Goal: Navigation & Orientation: Find specific page/section

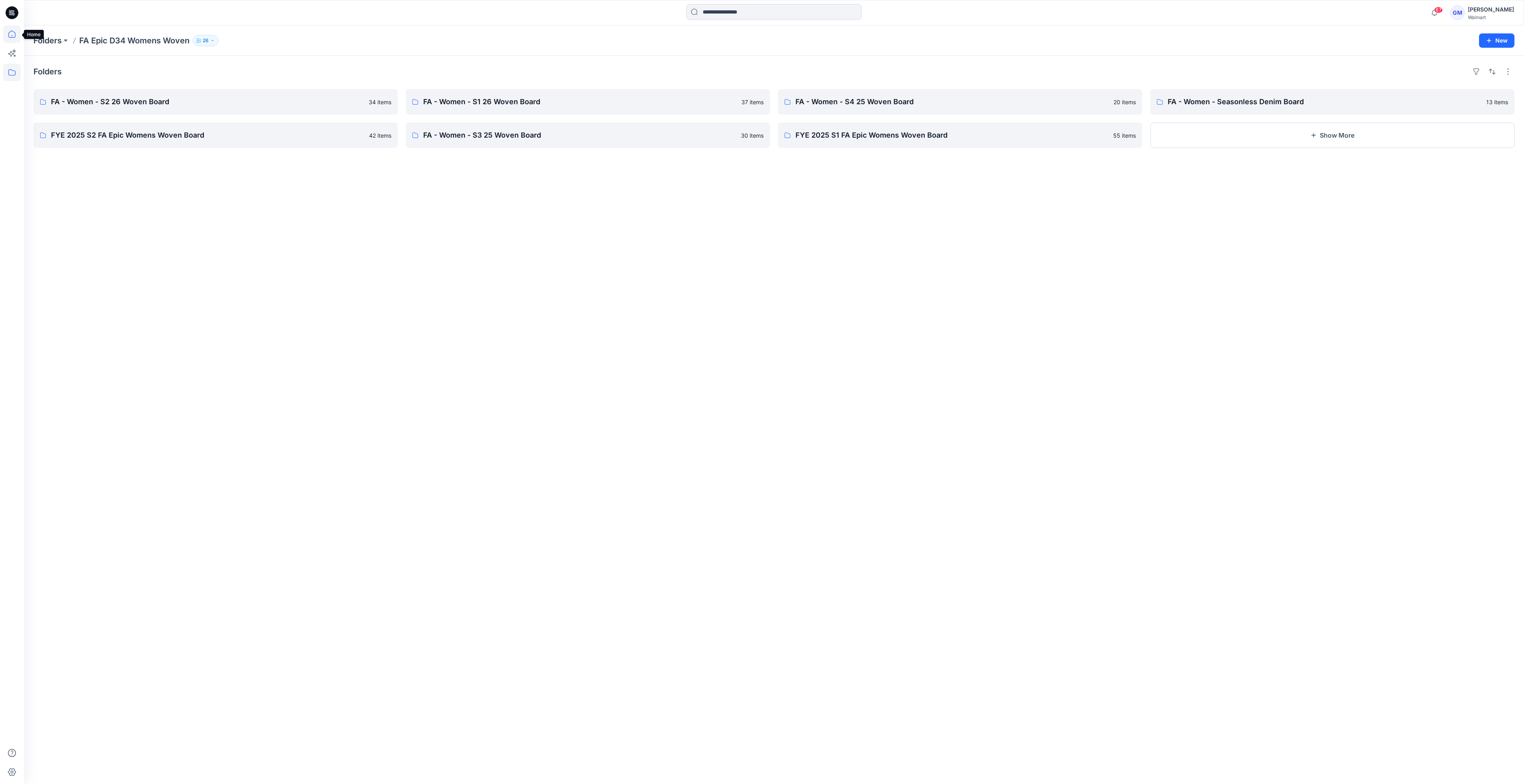
click at [15, 34] on icon at bounding box center [12, 34] width 18 height 18
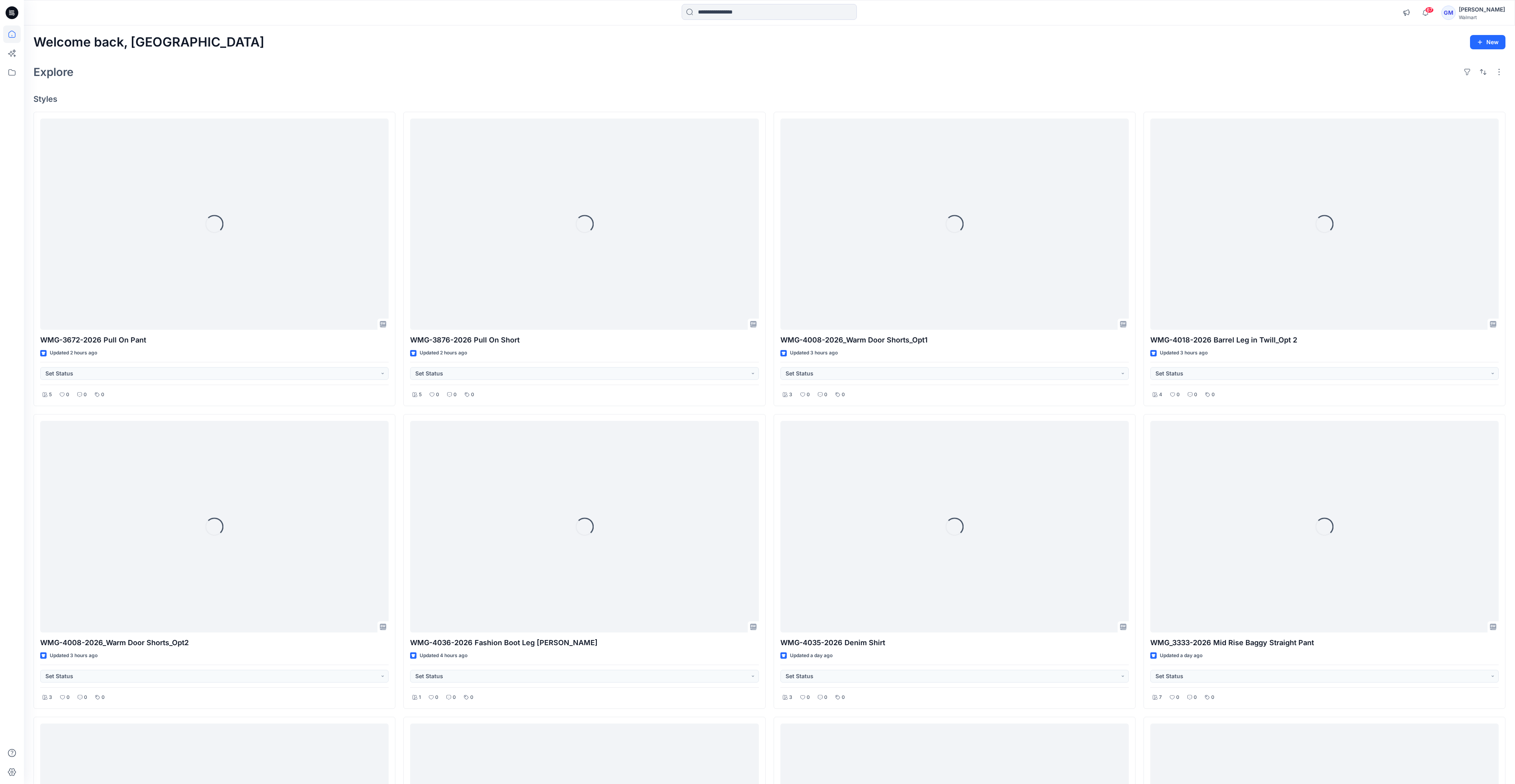
click at [461, 64] on div "Explore" at bounding box center [770, 72] width 1472 height 19
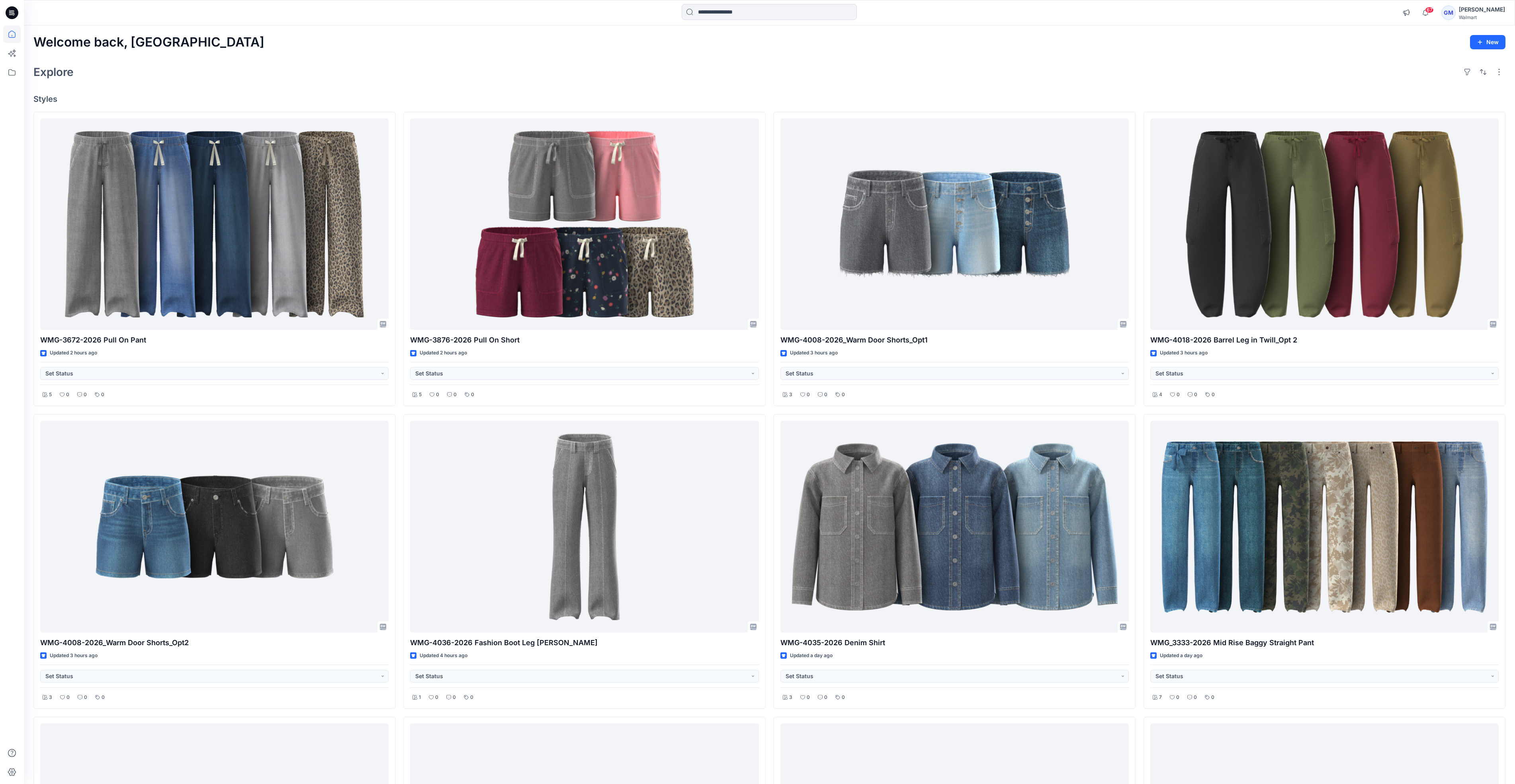
drag, startPoint x: 438, startPoint y: 81, endPoint x: 398, endPoint y: 83, distance: 40.0
click at [438, 82] on div "Welcome back, Gayan New Explore Styles WMG-3672-2026 Pull On Pant Updated 2 hou…" at bounding box center [769, 537] width 1491 height 1025
click at [6, 72] on icon at bounding box center [12, 73] width 18 height 18
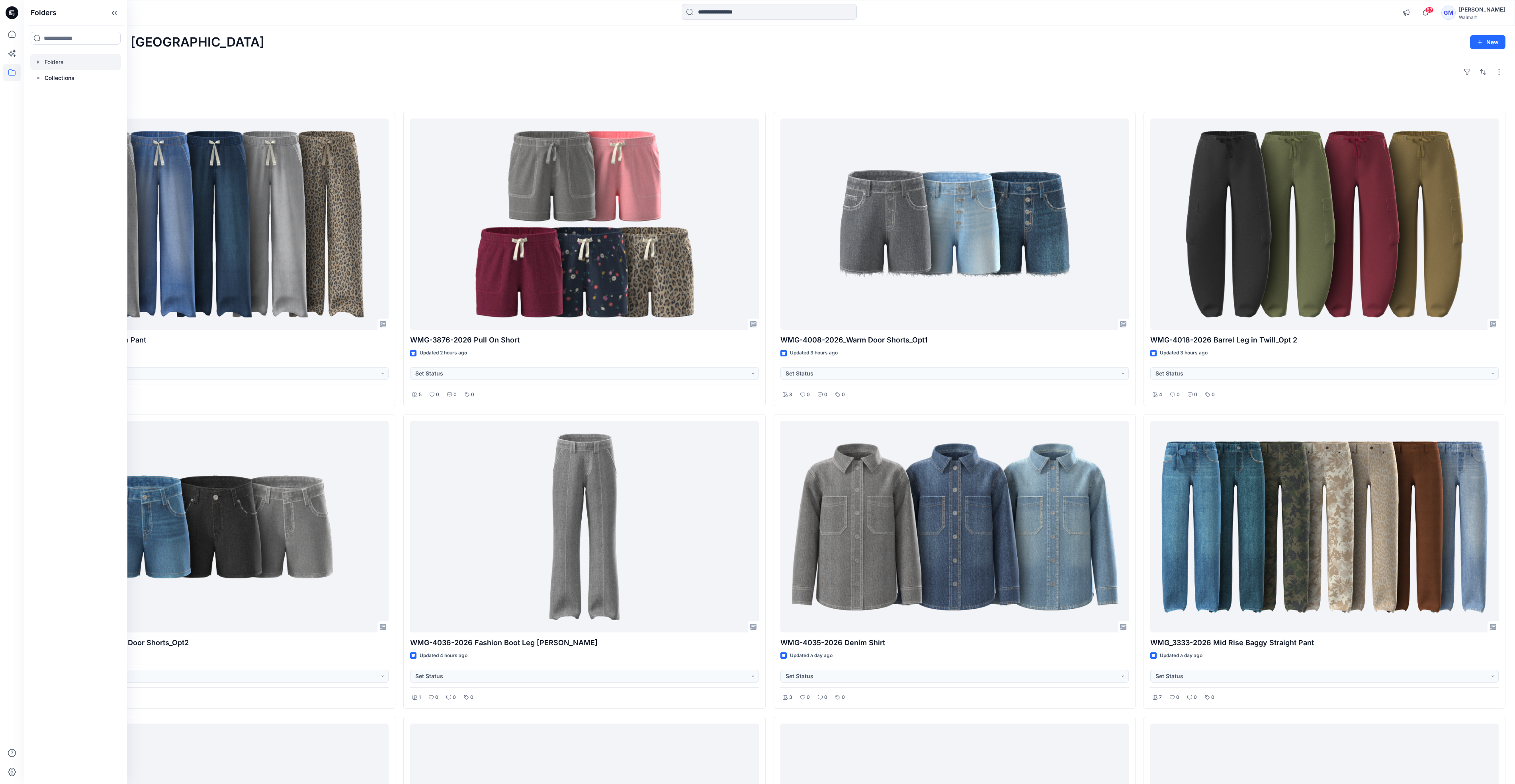
click at [54, 63] on div at bounding box center [75, 62] width 91 height 16
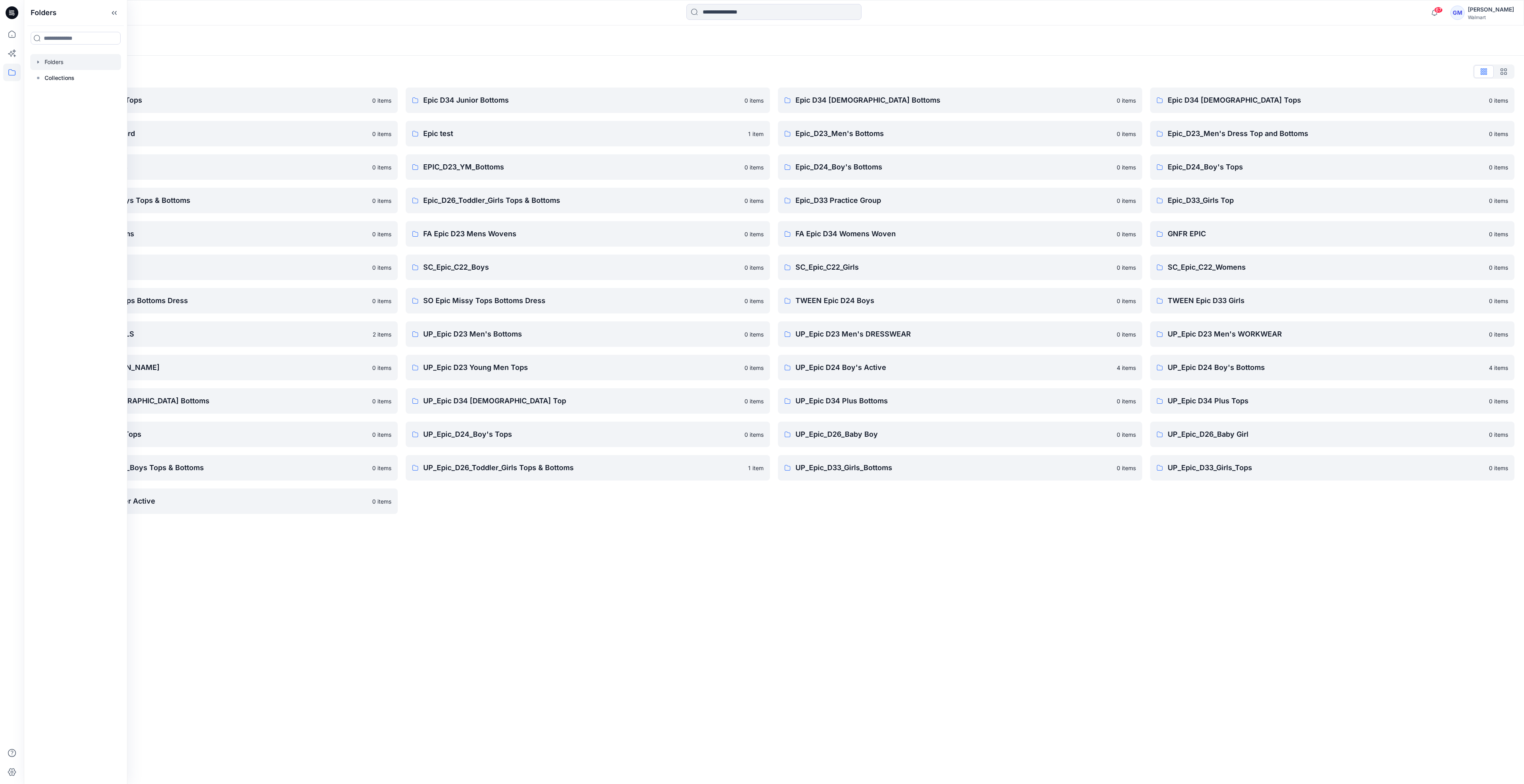
click at [938, 615] on div "Folders Folders List Epic D23 Young Men Tops 0 items Epic NYC practice board 0 …" at bounding box center [774, 404] width 1500 height 759
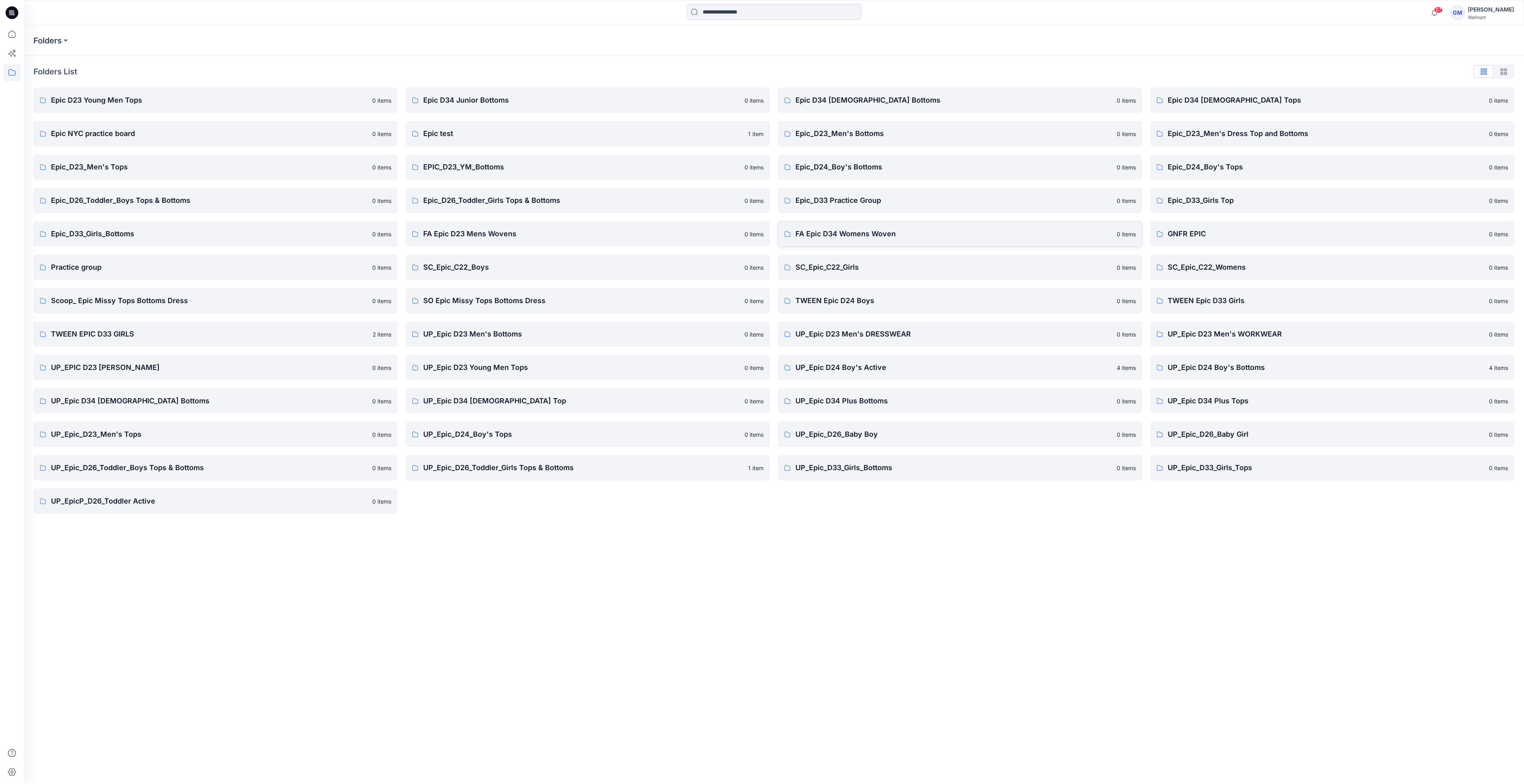
click at [863, 234] on p "FA Epic D34 Womens Woven" at bounding box center [954, 234] width 317 height 11
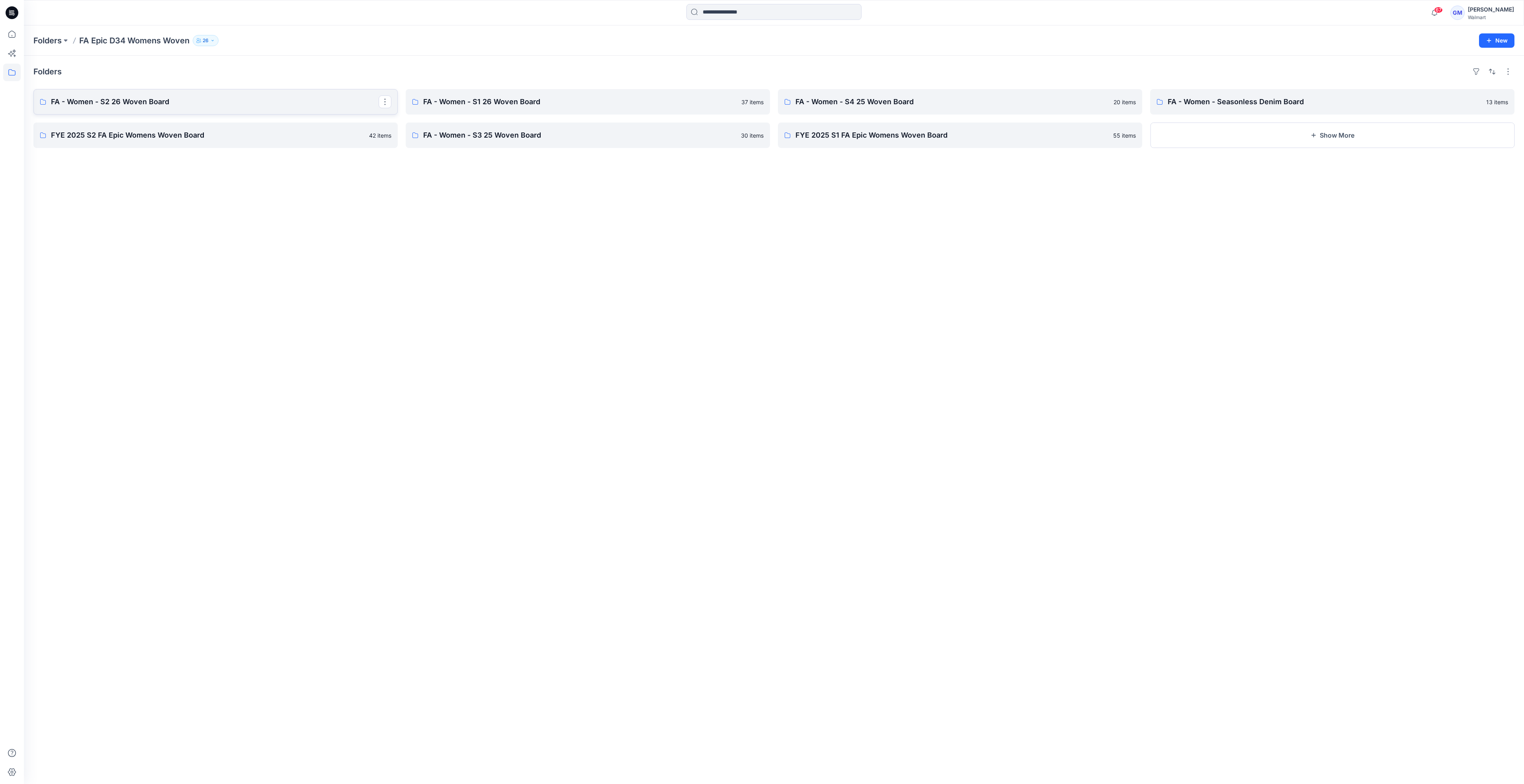
click at [110, 103] on p "FA - Women - S2 26 Woven Board" at bounding box center [215, 102] width 328 height 11
